Goal: Transaction & Acquisition: Purchase product/service

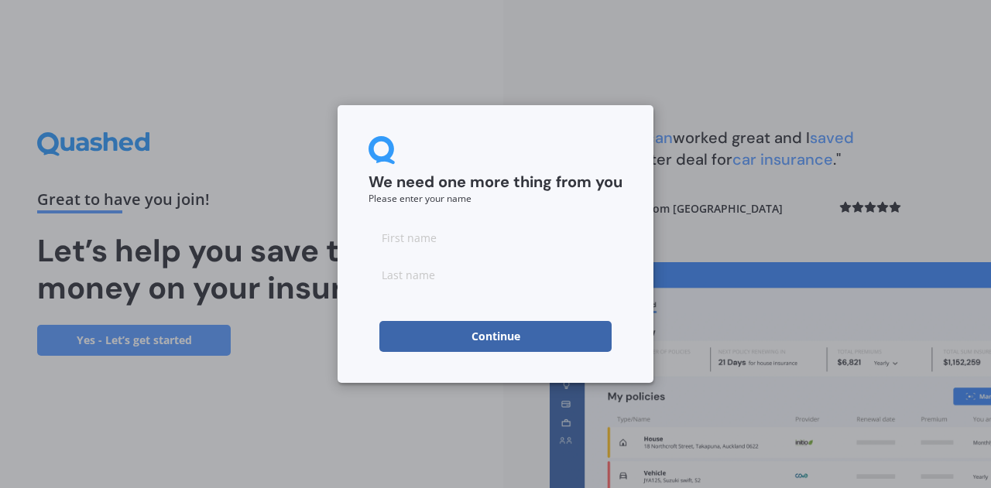
click at [439, 238] on input at bounding box center [495, 237] width 254 height 31
type input "AnneMaree"
type input "Rickerby"
click at [410, 241] on input "AnneMaree" at bounding box center [495, 237] width 254 height 31
paste input "-"
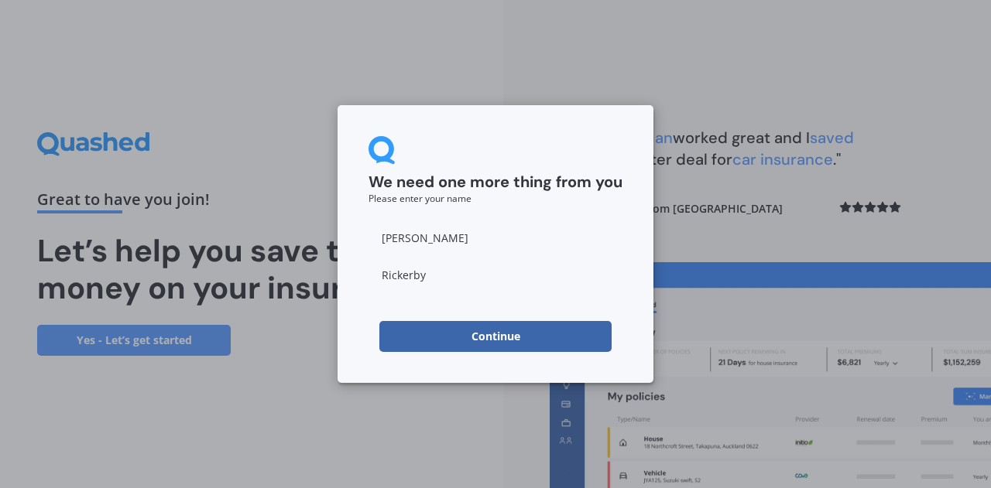
type input "[PERSON_NAME]"
click at [449, 327] on button "Continue" at bounding box center [495, 336] width 232 height 31
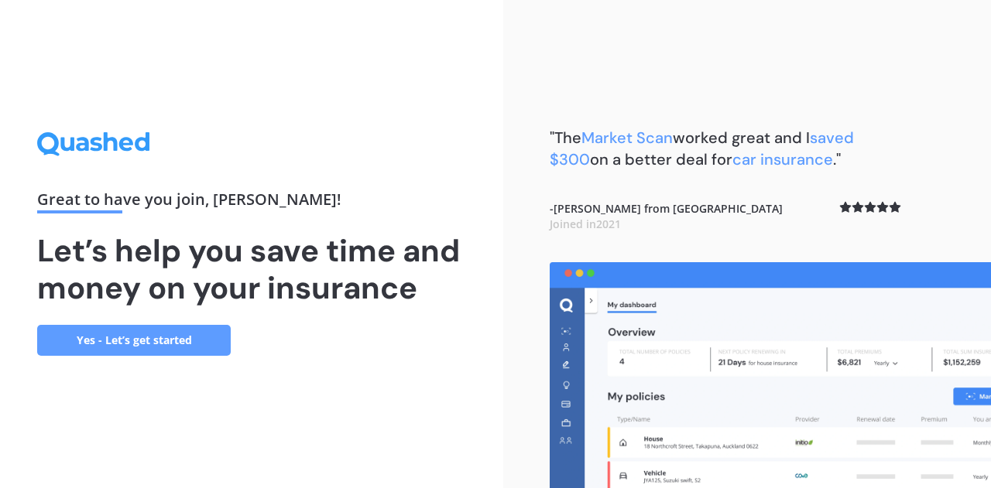
click at [201, 349] on link "Yes - Let’s get started" at bounding box center [133, 340] width 193 height 31
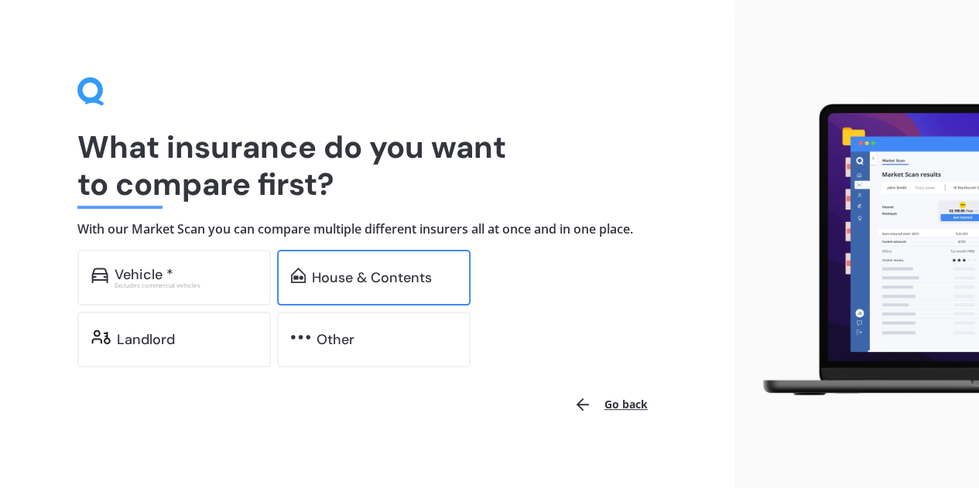
click at [323, 286] on div "House & Contents" at bounding box center [373, 278] width 193 height 56
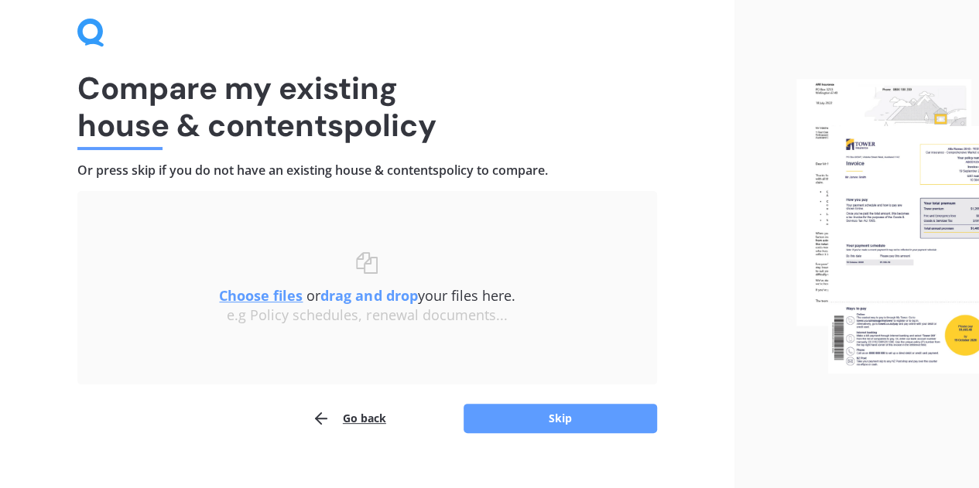
scroll to position [77, 0]
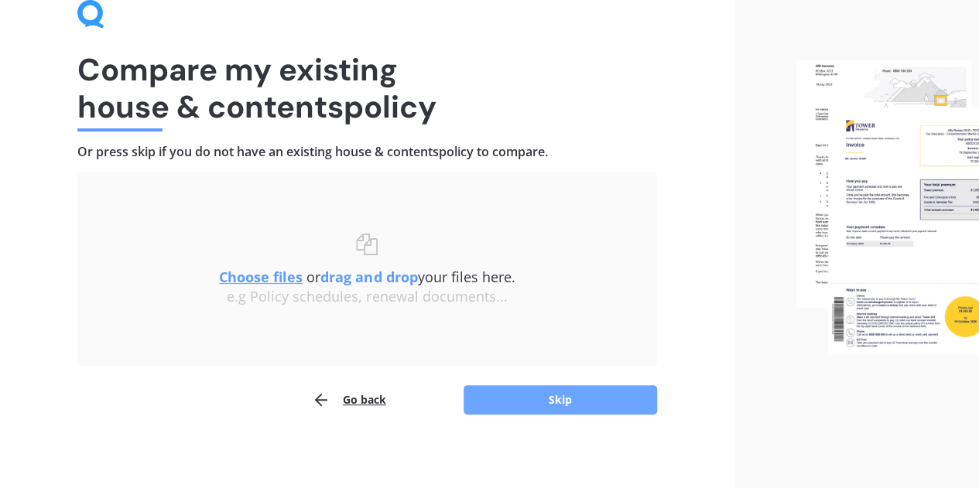
click at [547, 395] on button "Skip" at bounding box center [560, 399] width 193 height 29
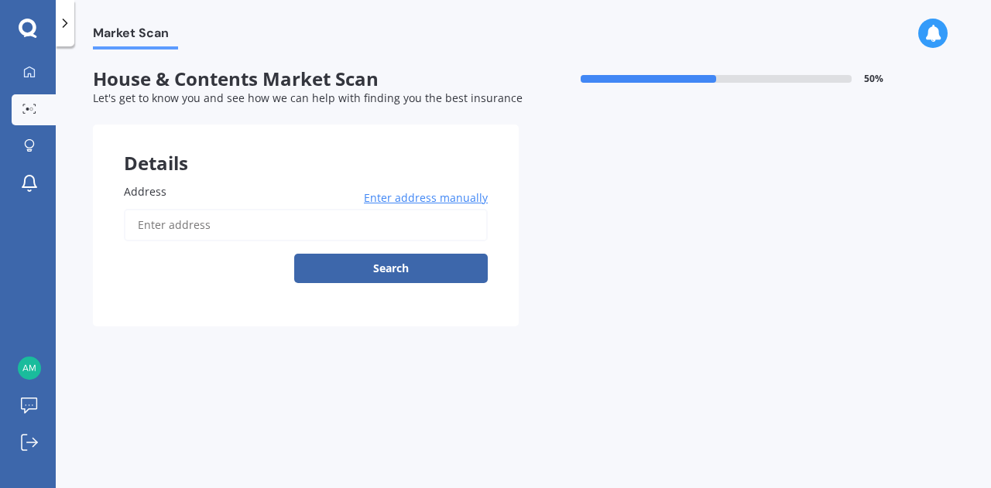
click at [193, 228] on input "Address" at bounding box center [306, 225] width 364 height 33
type input "[STREET_ADDRESS]"
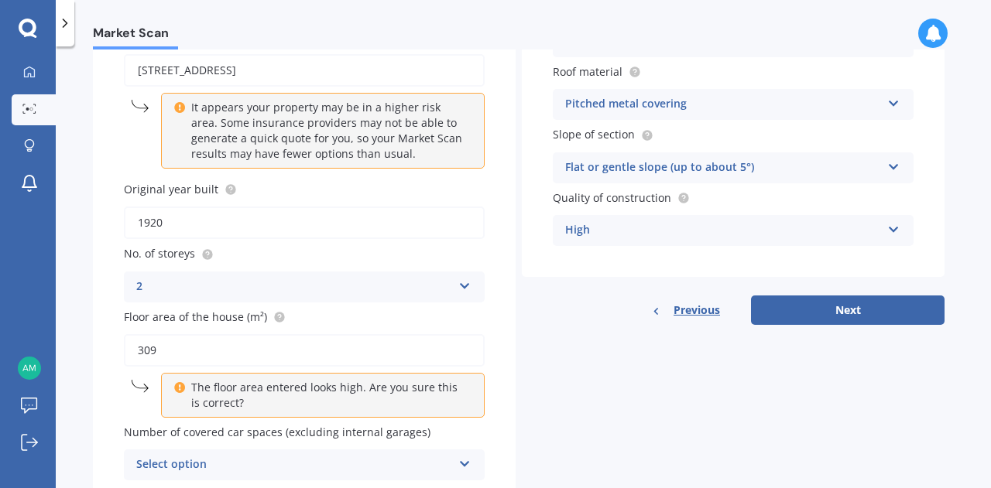
scroll to position [218, 0]
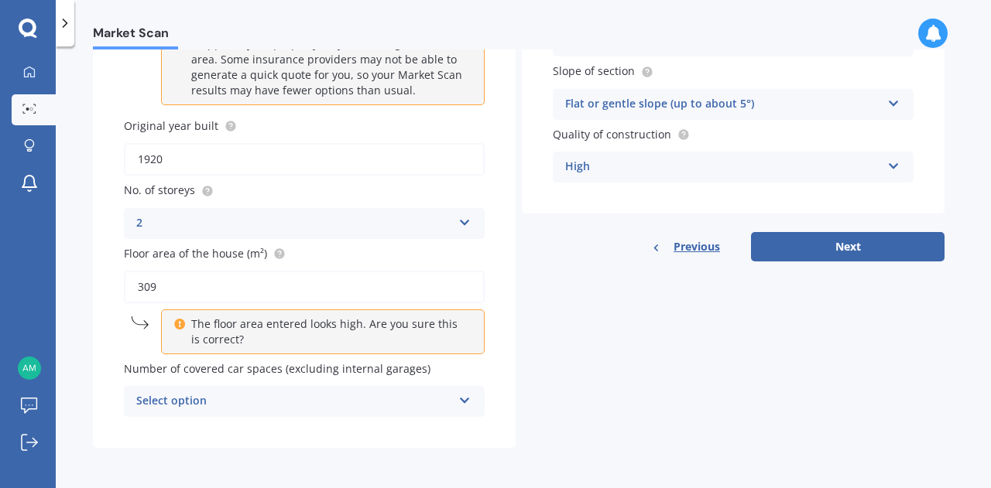
click at [393, 403] on div "Select option" at bounding box center [294, 401] width 316 height 19
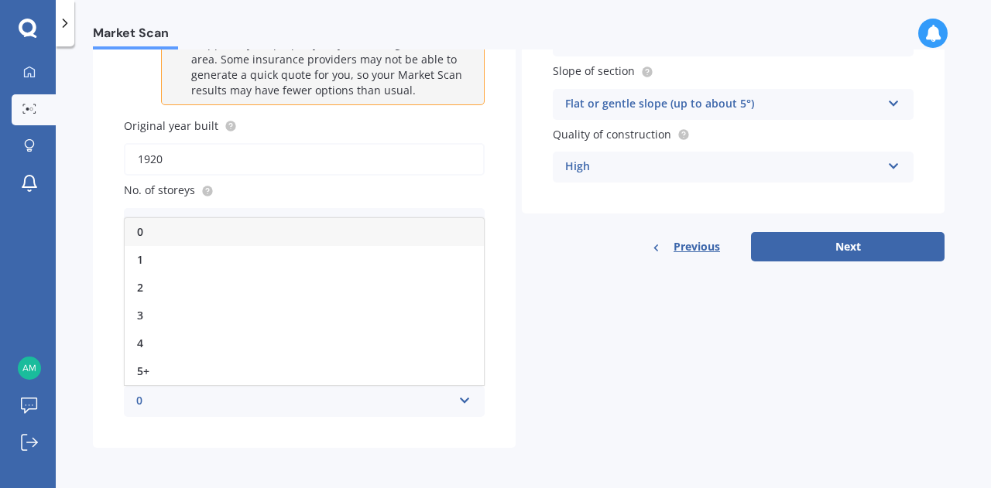
click at [199, 286] on div "2" at bounding box center [304, 288] width 359 height 28
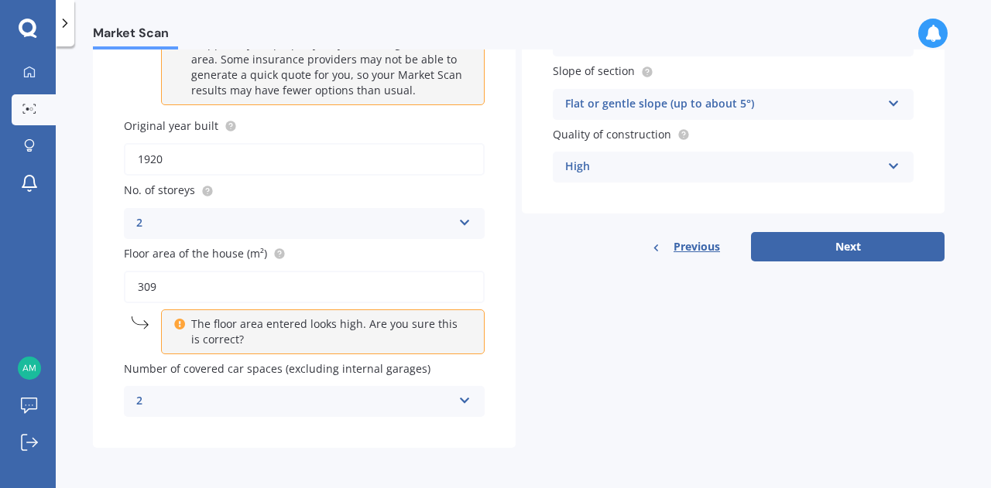
click at [204, 401] on div "2" at bounding box center [294, 401] width 316 height 19
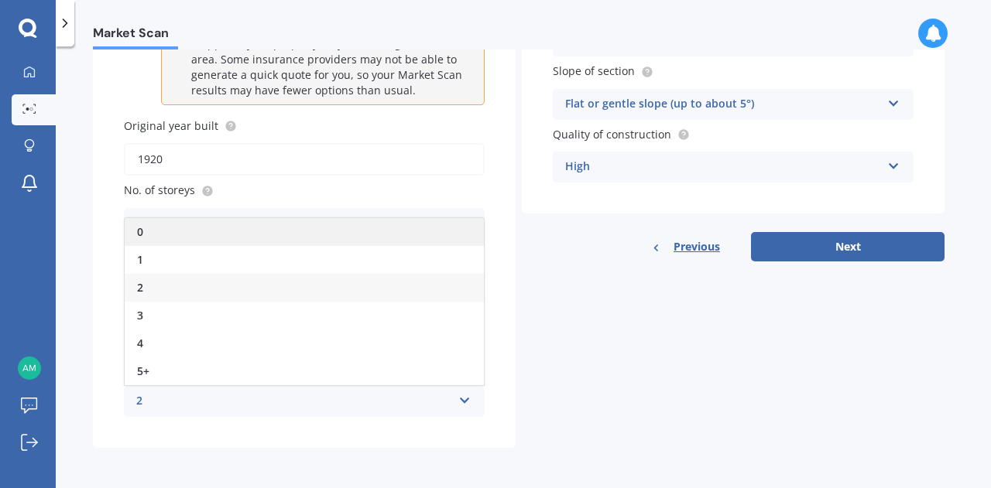
click at [180, 236] on div "0" at bounding box center [304, 232] width 359 height 28
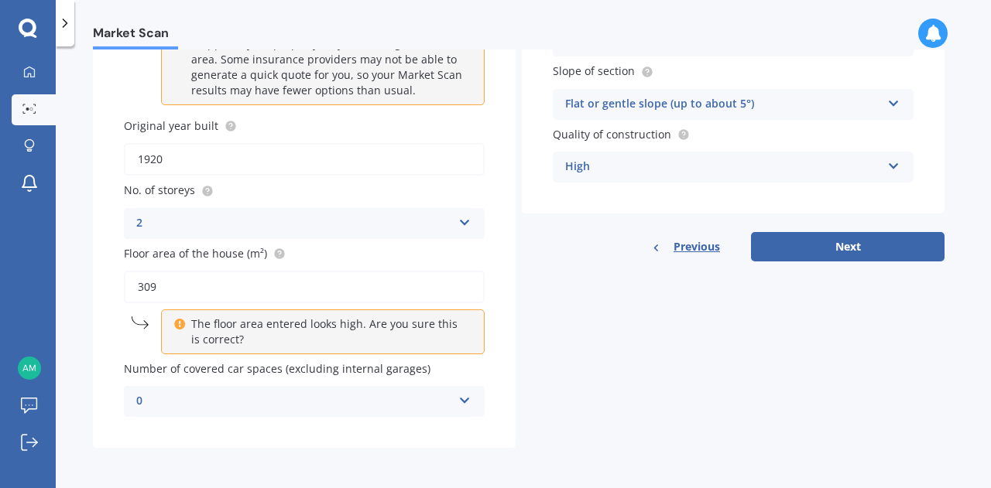
click at [875, 247] on button "Next" at bounding box center [847, 246] width 193 height 29
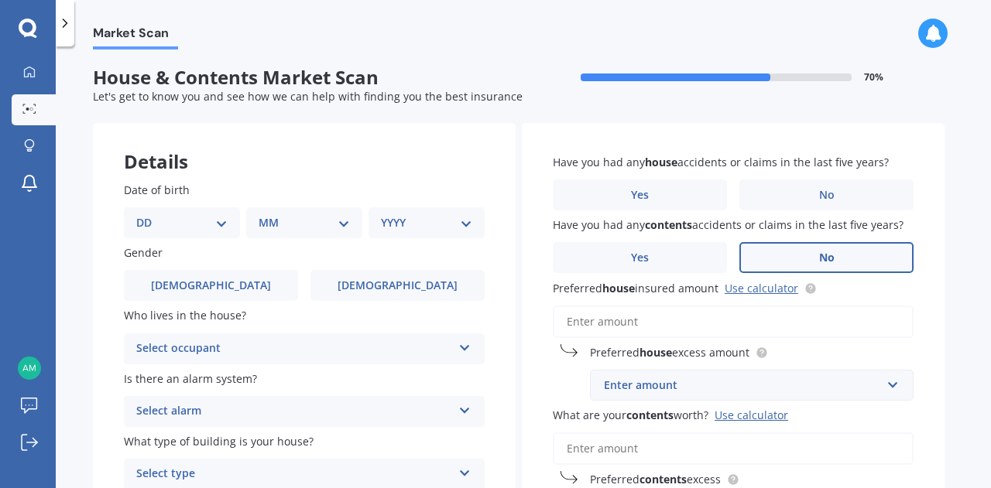
scroll to position [0, 0]
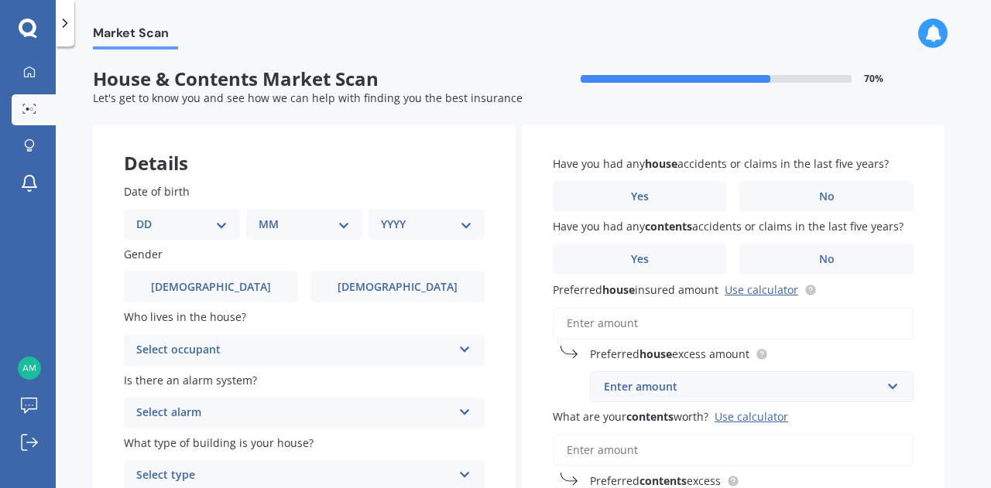
click at [180, 228] on select "DD 01 02 03 04 05 06 07 08 09 10 11 12 13 14 15 16 17 18 19 20 21 22 23 24 25 2…" at bounding box center [181, 224] width 91 height 17
select select "13"
click at [149, 216] on select "DD 01 02 03 04 05 06 07 08 09 10 11 12 13 14 15 16 17 18 19 20 21 22 23 24 25 2…" at bounding box center [181, 224] width 91 height 17
click at [316, 224] on select "MM 01 02 03 04 05 06 07 08 09 10 11 12" at bounding box center [307, 224] width 85 height 17
select select "09"
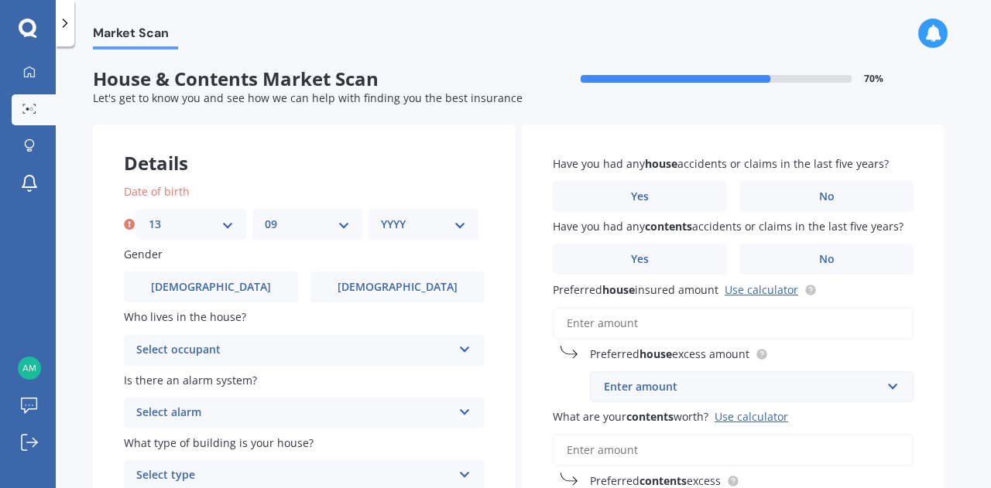
click at [265, 216] on select "MM 01 02 03 04 05 06 07 08 09 10 11 12" at bounding box center [307, 224] width 85 height 17
click at [404, 224] on select "YYYY 2009 2008 2007 2006 2005 2004 2003 2002 2001 2000 1999 1998 1997 1996 1995…" at bounding box center [423, 224] width 85 height 17
select select "1982"
click at [381, 216] on select "YYYY 2009 2008 2007 2006 2005 2004 2003 2002 2001 2000 1999 1998 1997 1996 1995…" at bounding box center [423, 224] width 85 height 17
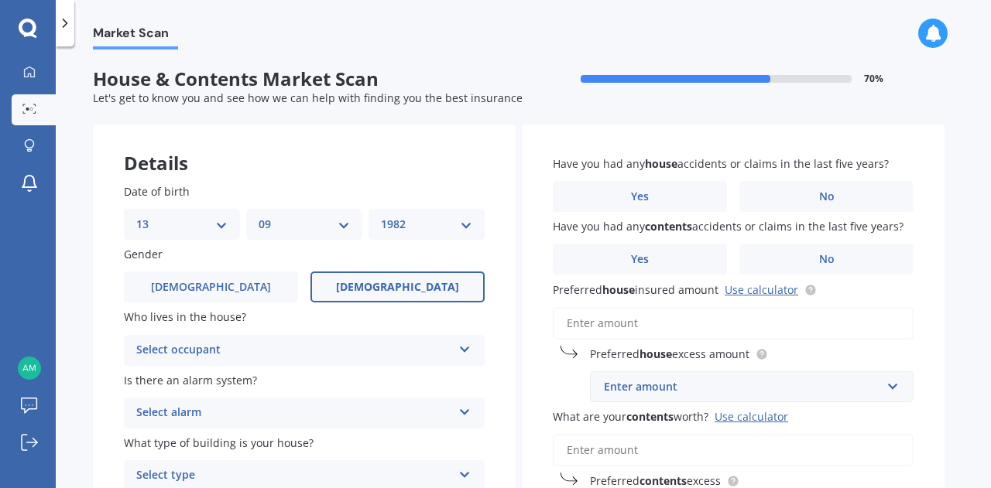
click at [380, 288] on span "[DEMOGRAPHIC_DATA]" at bounding box center [397, 287] width 123 height 13
click at [0, 0] on input "[DEMOGRAPHIC_DATA]" at bounding box center [0, 0] width 0 height 0
click at [226, 355] on div "Select occupant" at bounding box center [294, 350] width 316 height 19
click at [211, 387] on div "Owner" at bounding box center [304, 381] width 359 height 28
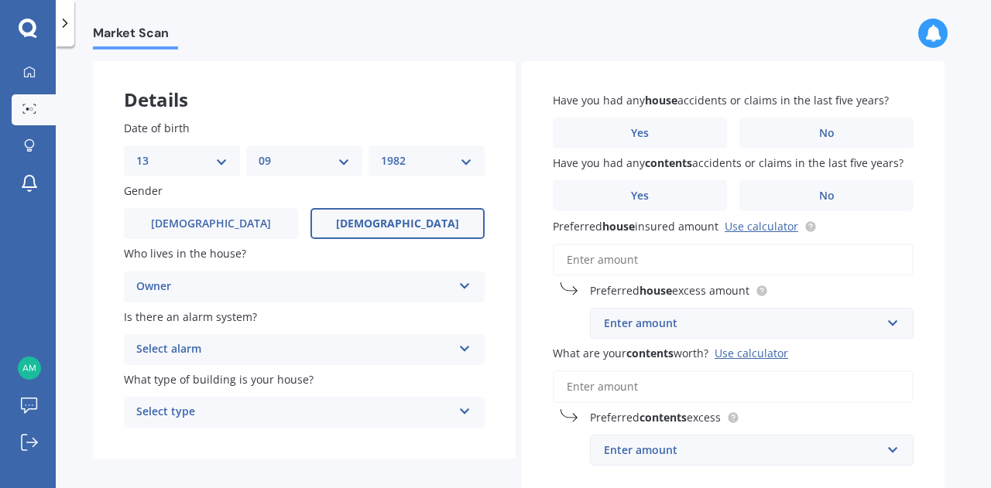
scroll to position [77, 0]
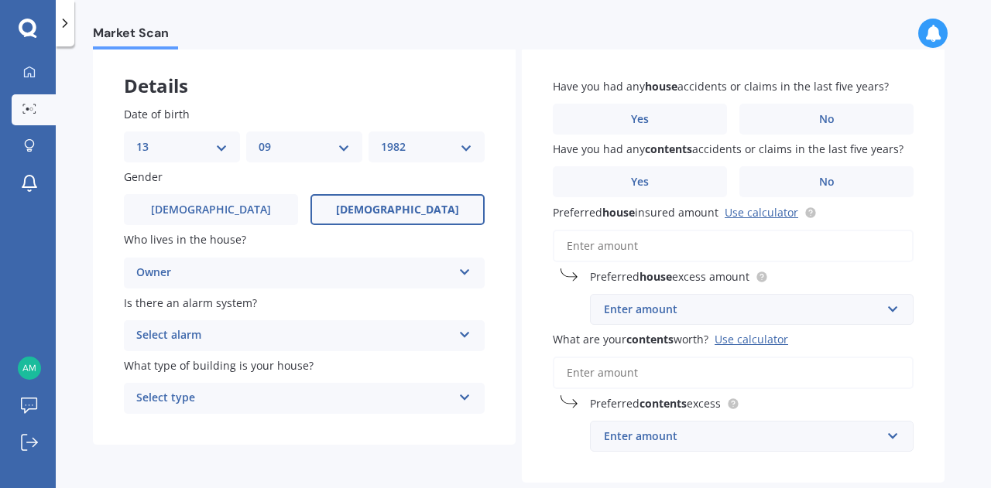
click at [249, 348] on div "Select alarm Yes, monitored Yes, not monitored No" at bounding box center [304, 335] width 361 height 31
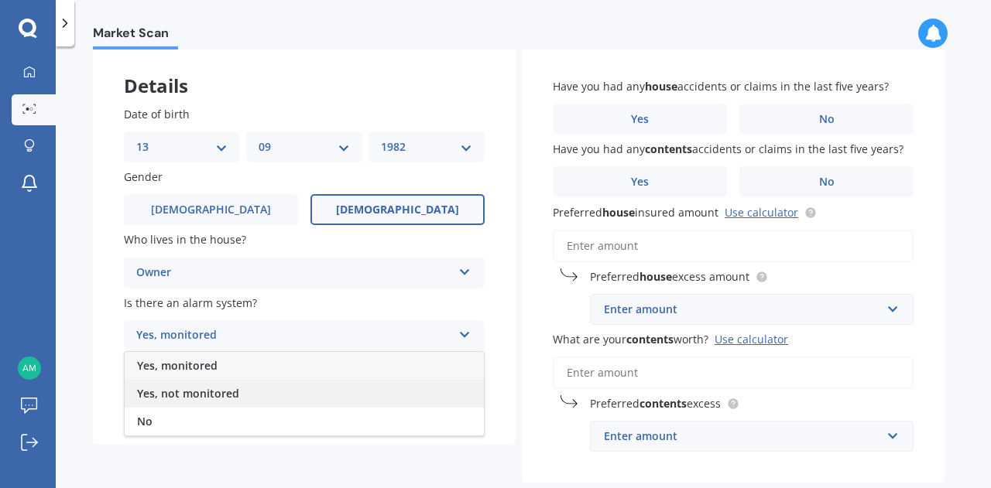
click at [197, 393] on span "Yes, not monitored" at bounding box center [188, 393] width 102 height 15
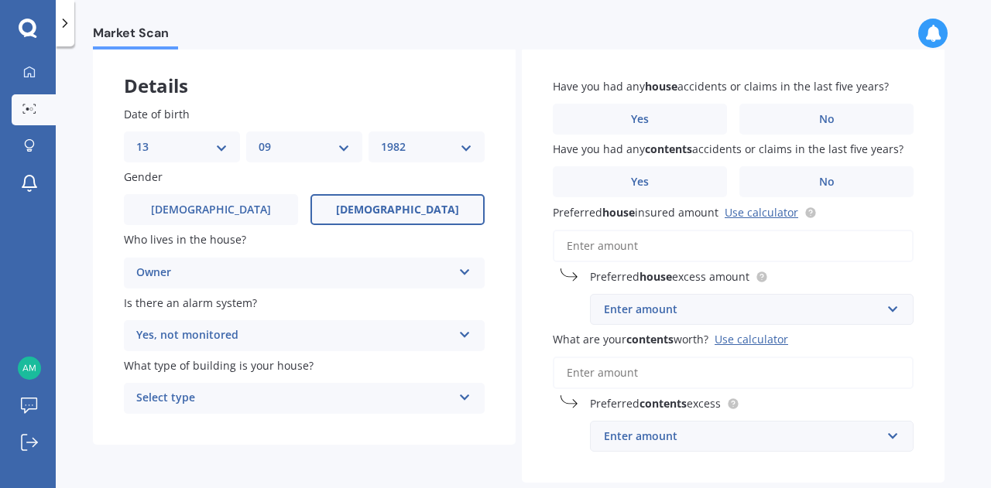
click at [258, 403] on div "Select type" at bounding box center [294, 398] width 316 height 19
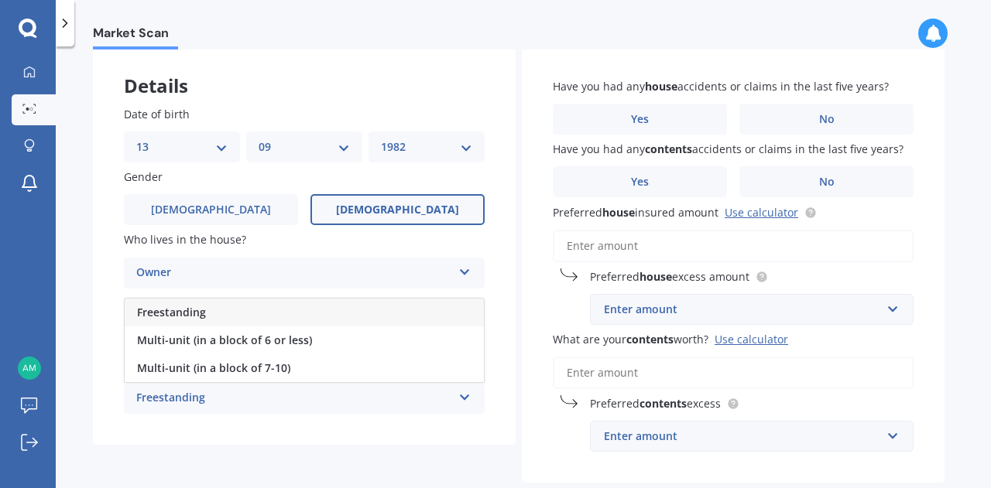
click at [242, 320] on div "Freestanding" at bounding box center [304, 313] width 359 height 28
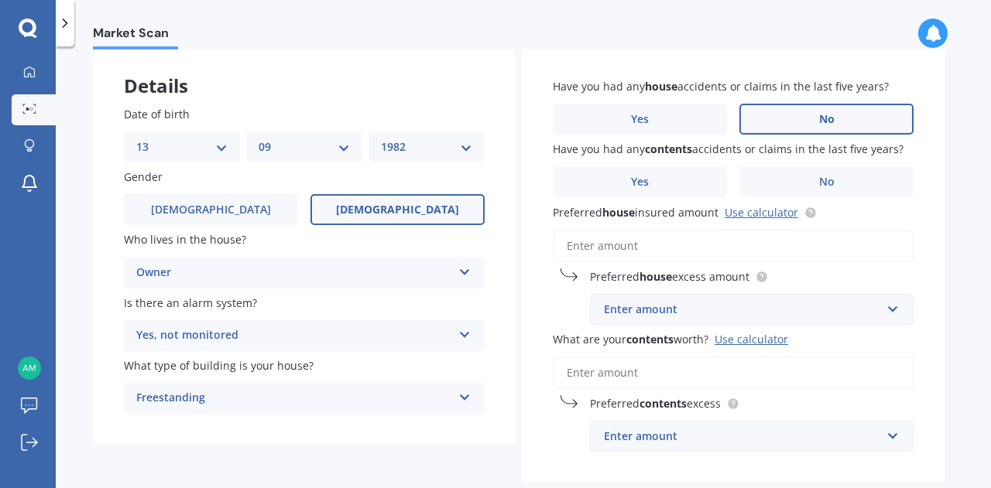
click at [819, 120] on span "No" at bounding box center [826, 119] width 15 height 13
click at [0, 0] on input "No" at bounding box center [0, 0] width 0 height 0
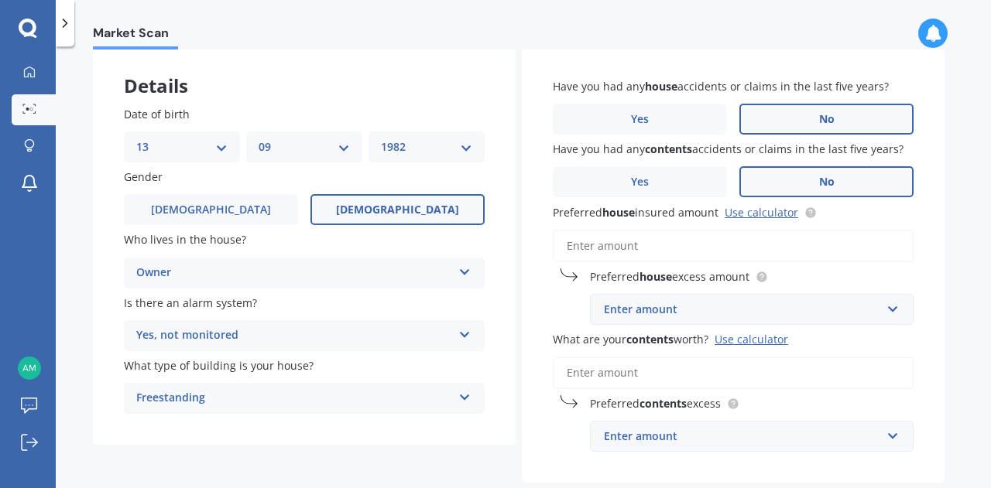
click at [776, 172] on label "No" at bounding box center [826, 181] width 174 height 31
click at [0, 0] on input "No" at bounding box center [0, 0] width 0 height 0
click at [679, 253] on input "Preferred house insured amount Use calculator" at bounding box center [733, 246] width 361 height 33
paste input "$1,979,403"
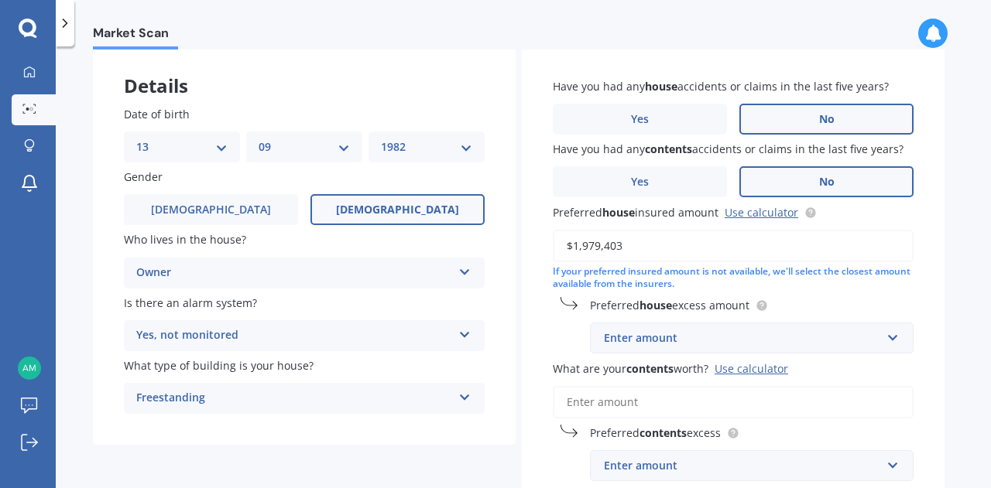
type input "$1,979,403"
click at [678, 334] on div "Enter amount" at bounding box center [742, 338] width 277 height 17
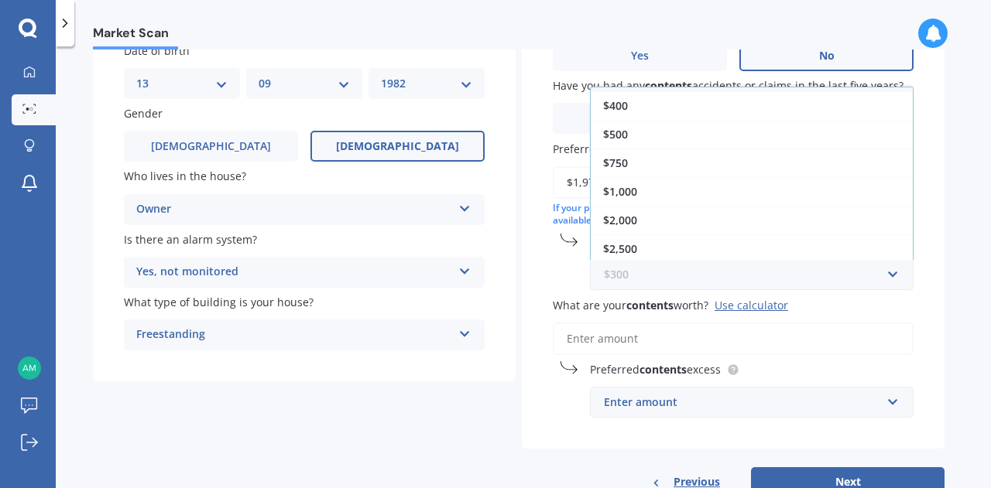
scroll to position [155, 0]
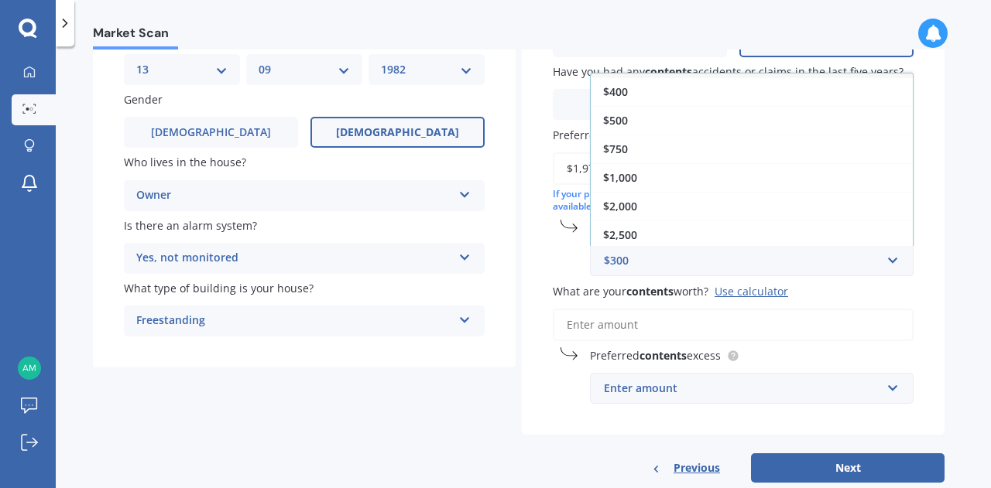
click at [760, 230] on div "$2,500" at bounding box center [751, 235] width 322 height 29
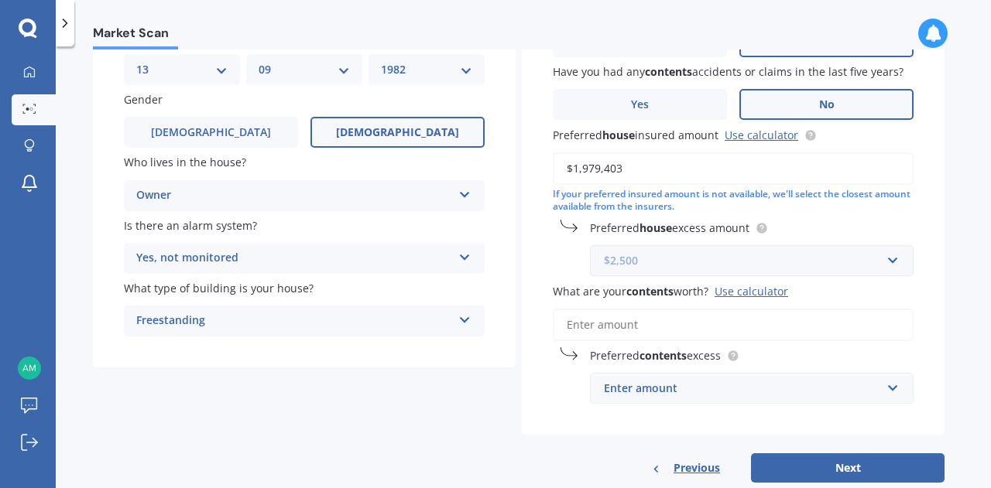
click at [899, 256] on input "text" at bounding box center [746, 260] width 310 height 29
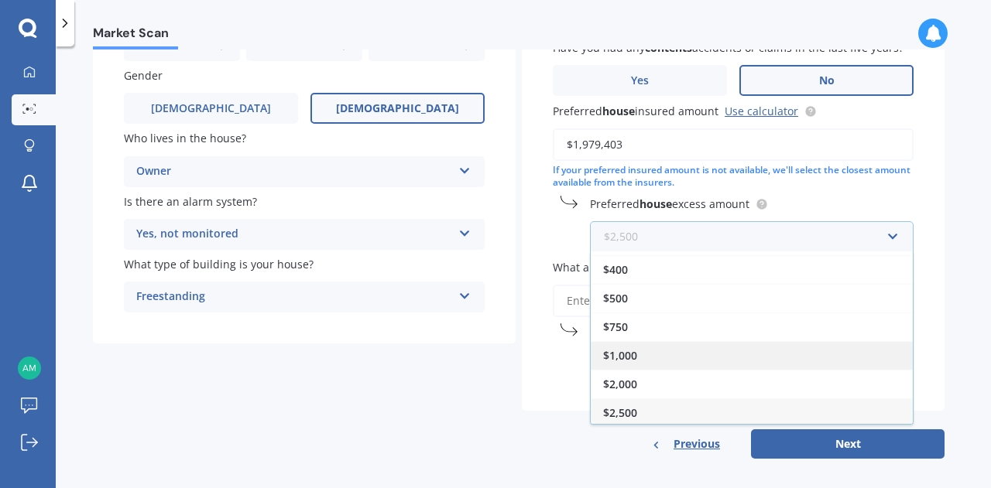
scroll to position [190, 0]
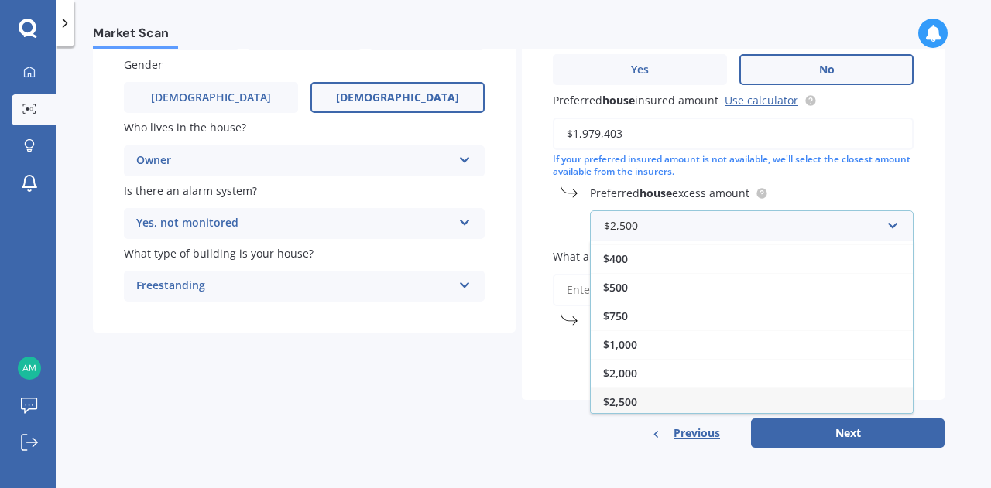
click at [794, 392] on div "$2,500" at bounding box center [751, 402] width 322 height 29
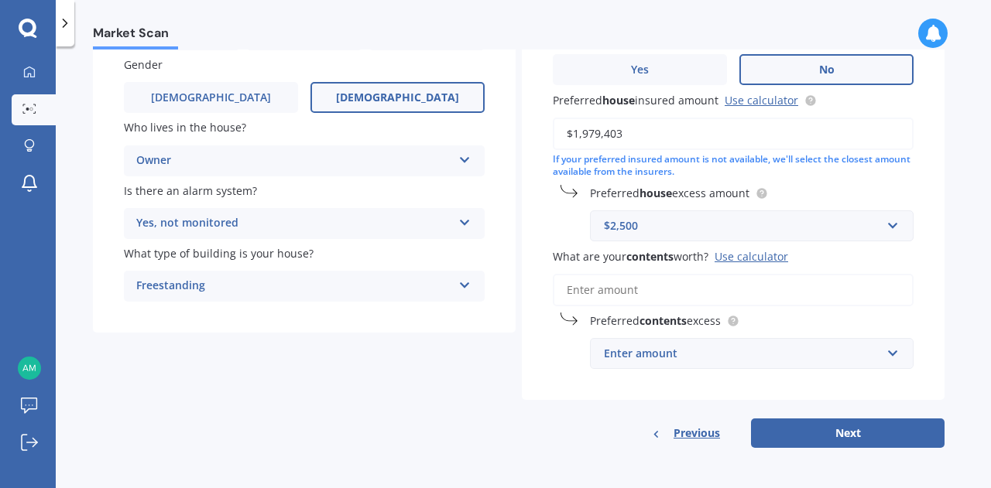
click at [664, 300] on input "What are your contents worth? Use calculator" at bounding box center [733, 290] width 361 height 33
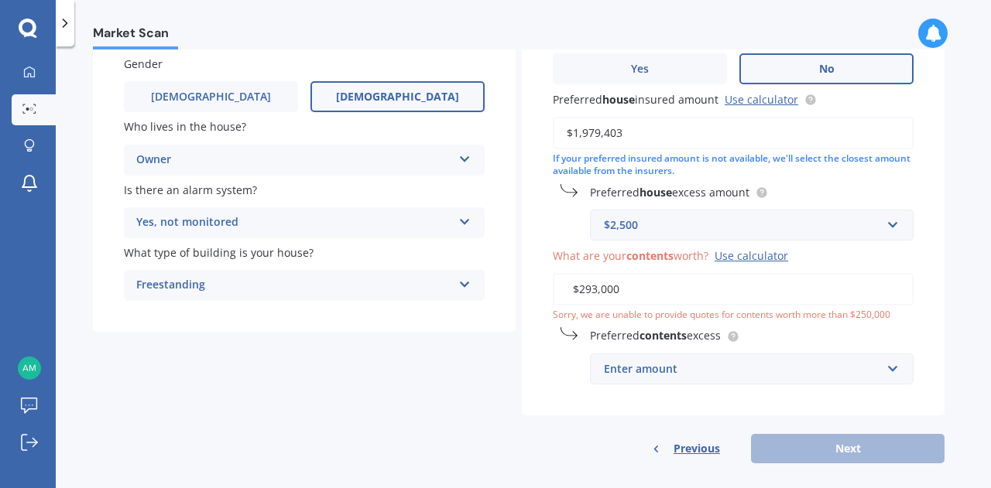
drag, startPoint x: 622, startPoint y: 293, endPoint x: 587, endPoint y: 284, distance: 36.8
click at [587, 284] on input "$293,000" at bounding box center [733, 289] width 361 height 33
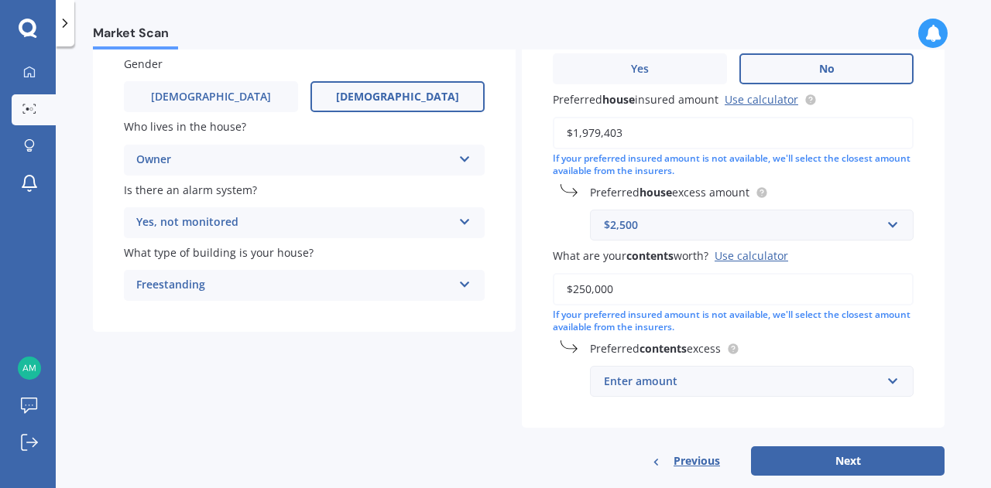
type input "$250,000"
click at [658, 378] on div "Enter amount" at bounding box center [742, 381] width 277 height 17
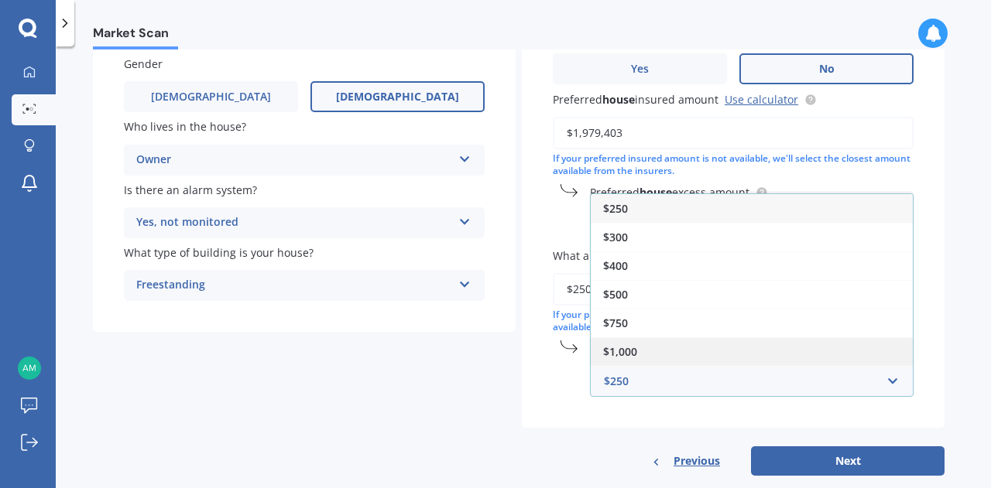
click at [660, 355] on div "$1,000" at bounding box center [751, 351] width 322 height 29
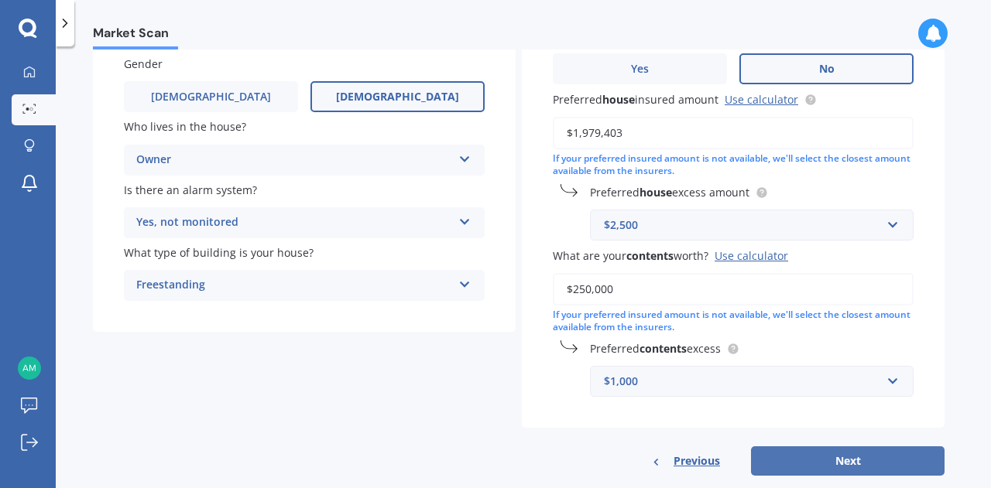
click at [793, 467] on button "Next" at bounding box center [847, 461] width 193 height 29
select select "13"
select select "09"
select select "1982"
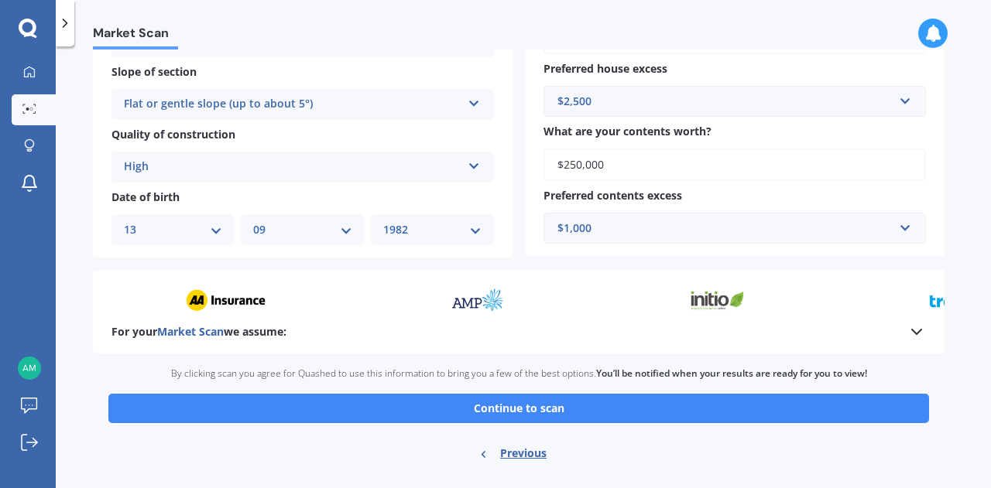
scroll to position [542, 0]
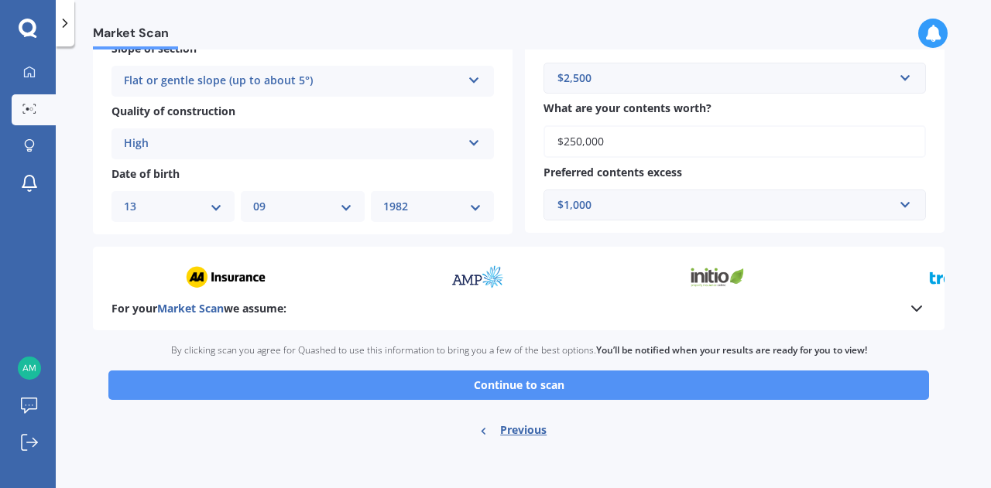
click at [530, 378] on button "Continue to scan" at bounding box center [518, 385] width 820 height 29
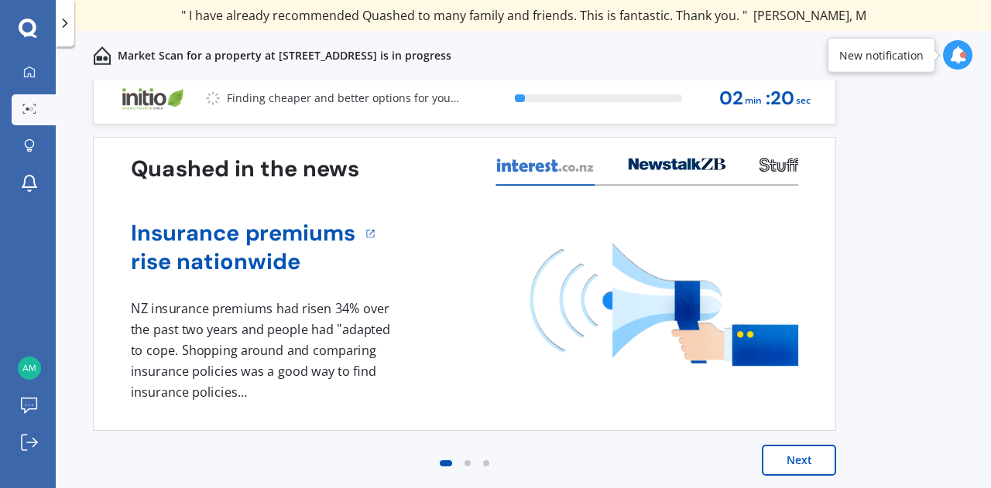
scroll to position [11, 0]
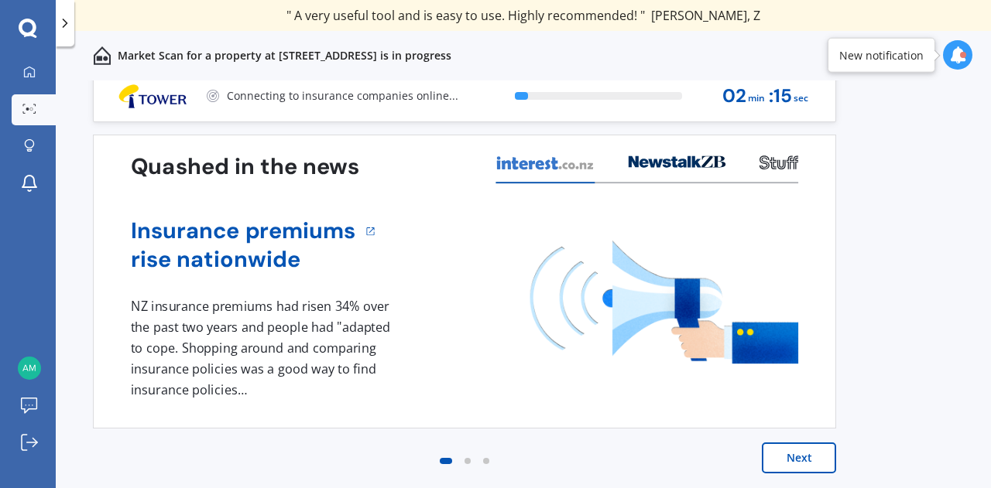
click at [782, 458] on button "Next" at bounding box center [799, 458] width 74 height 31
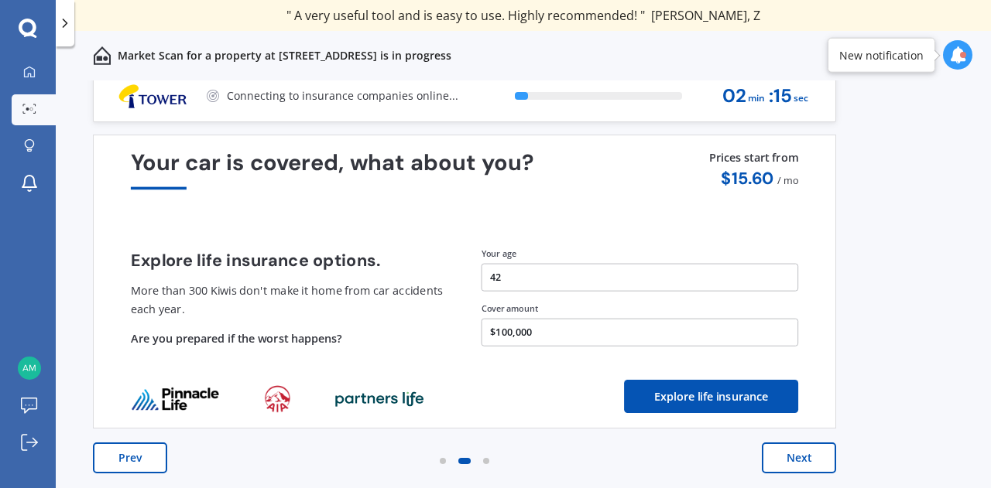
scroll to position [0, 0]
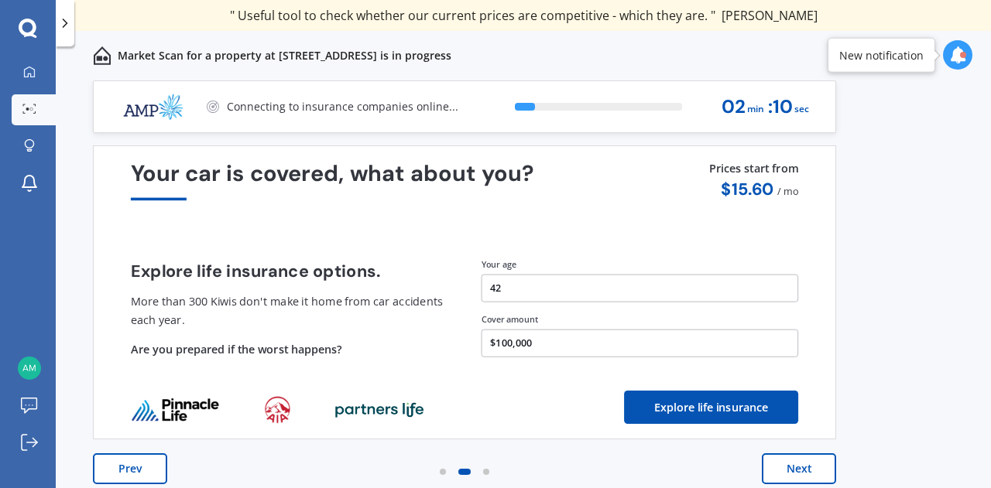
click at [145, 471] on button "Prev" at bounding box center [130, 469] width 74 height 31
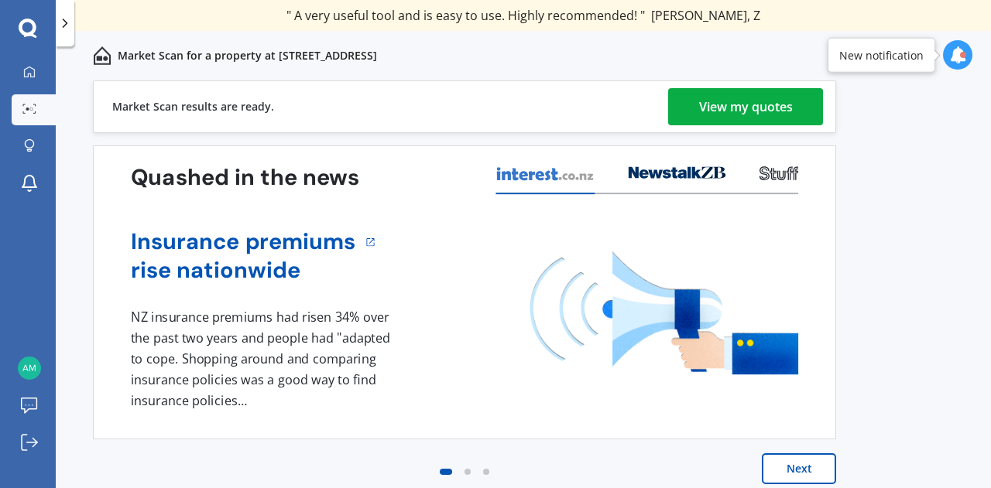
click at [766, 100] on div "View my quotes" at bounding box center [746, 106] width 94 height 37
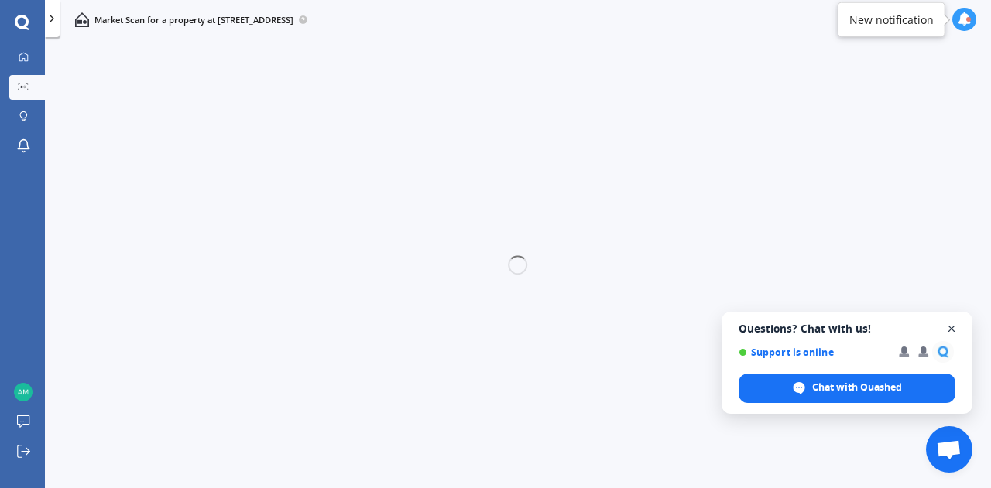
click at [955, 322] on span "Open chat" at bounding box center [951, 329] width 19 height 19
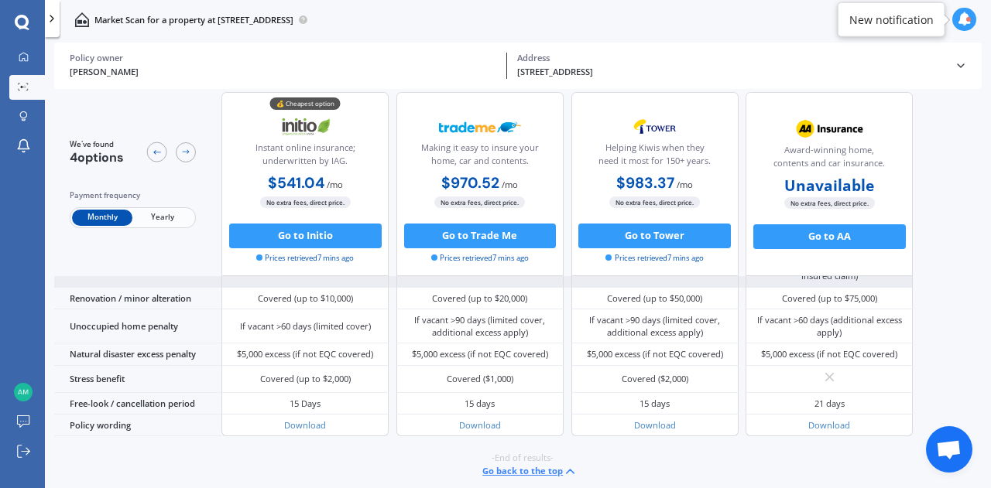
scroll to position [676, 0]
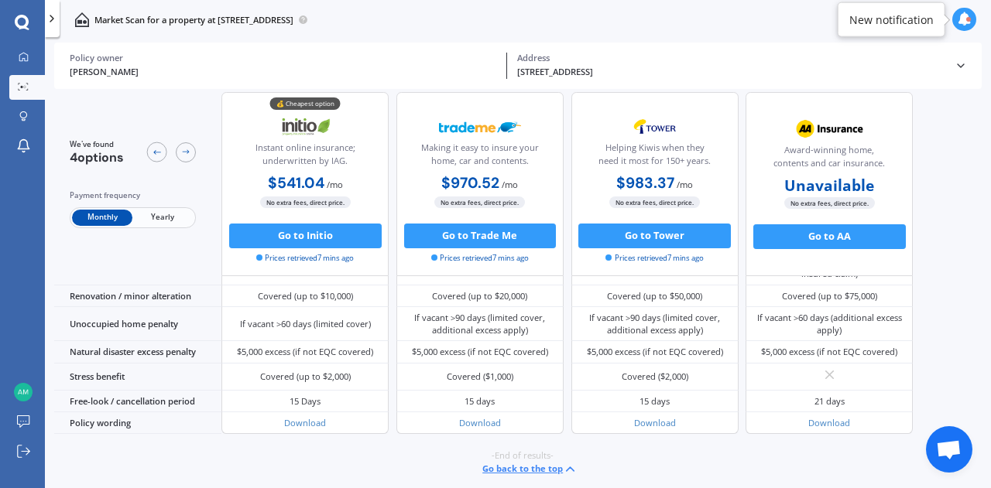
click at [183, 222] on span "Yearly" at bounding box center [162, 218] width 60 height 16
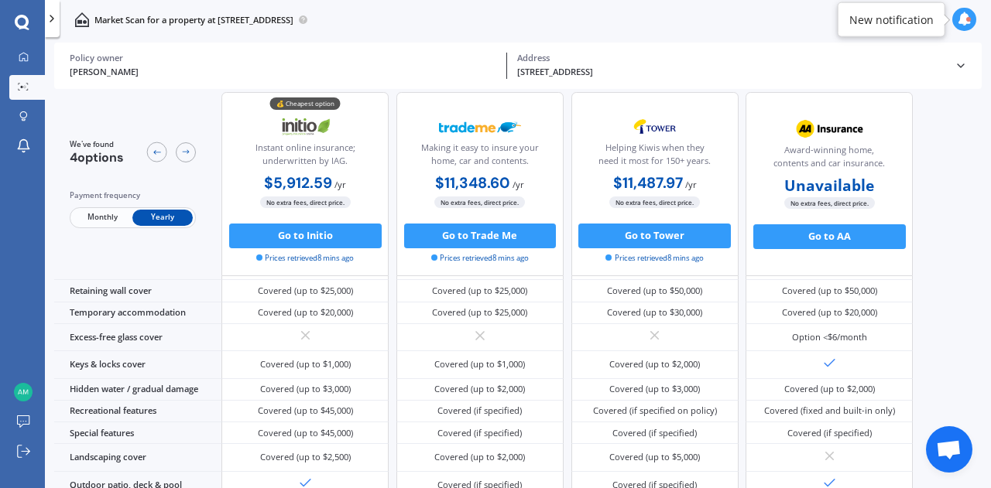
scroll to position [192, 0]
